Goal: Book appointment/travel/reservation

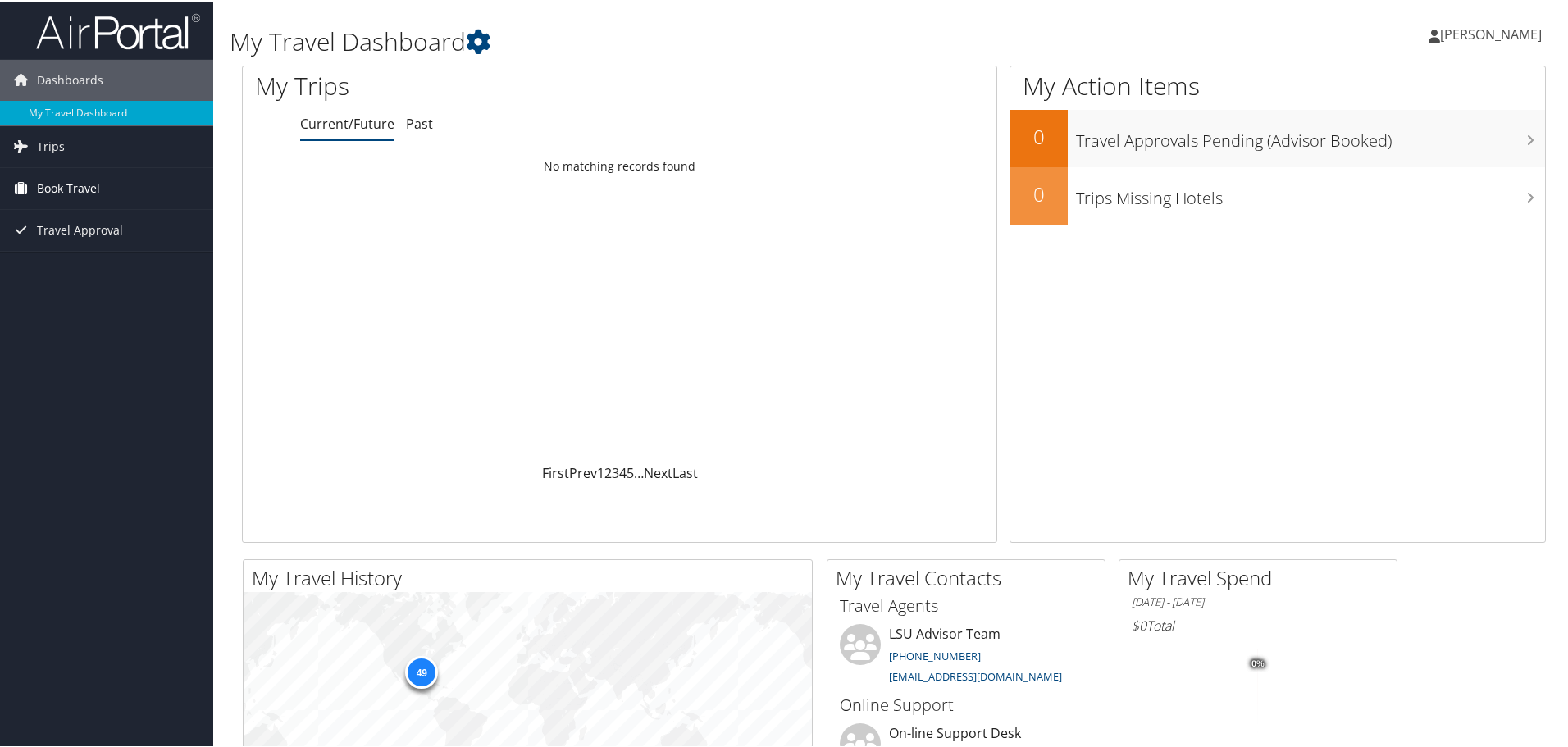
click at [95, 186] on span "Book Travel" at bounding box center [68, 187] width 63 height 41
click at [99, 241] on link "Book/Manage Online Trips" at bounding box center [106, 244] width 214 height 24
